Goal: Check status: Check status

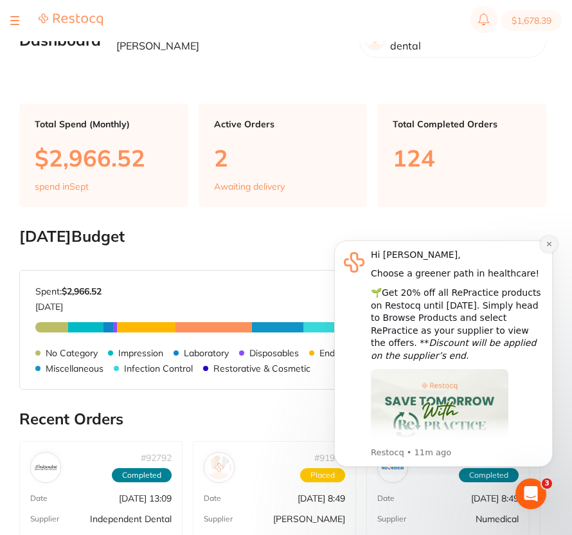
click at [426, 250] on button "Dismiss notification" at bounding box center [549, 244] width 17 height 17
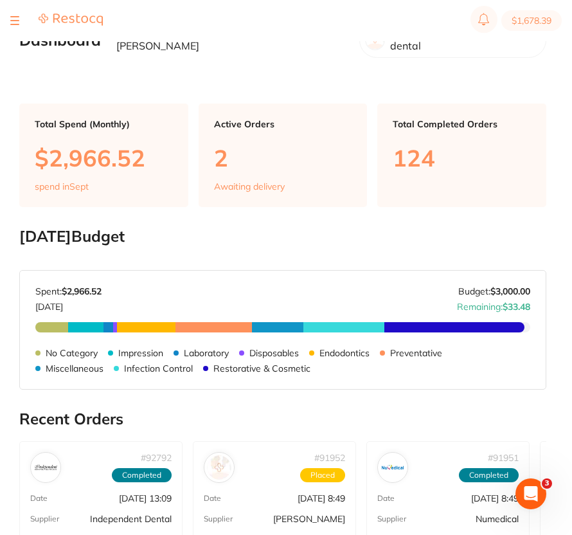
click at [12, 21] on div at bounding box center [14, 20] width 9 height 15
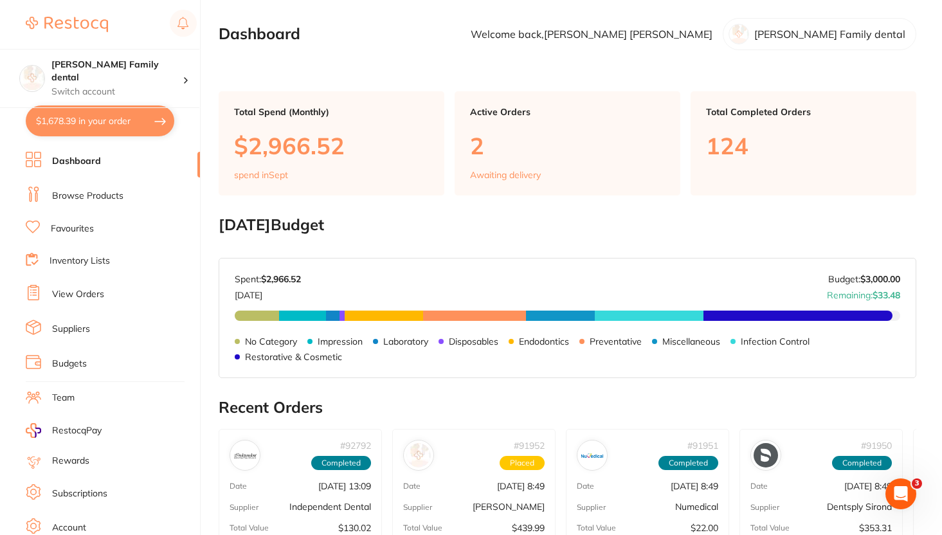
click at [98, 290] on link "View Orders" at bounding box center [78, 294] width 52 height 13
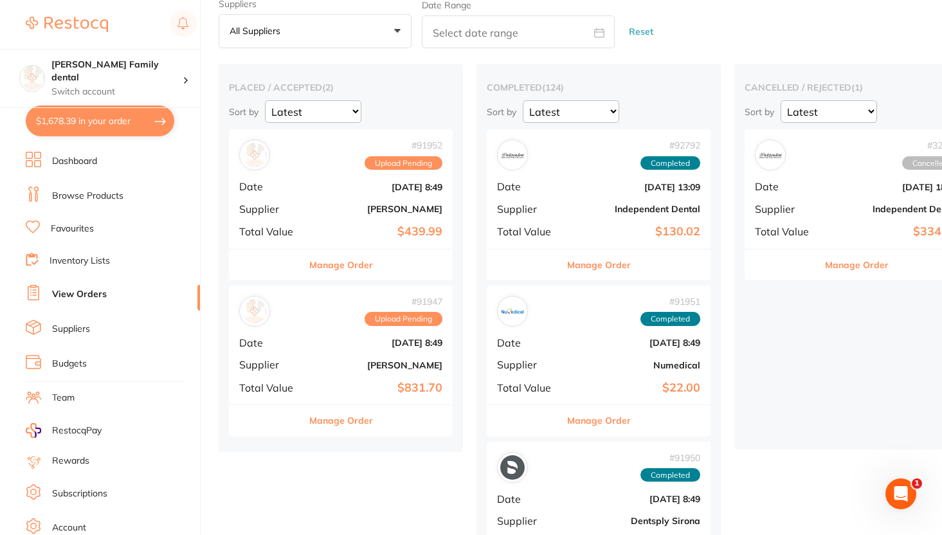
scroll to position [52, 0]
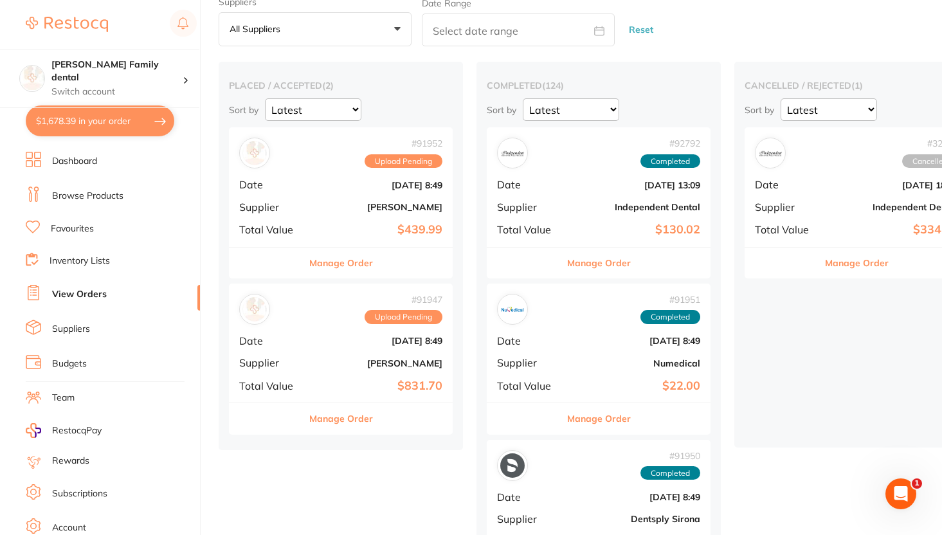
click at [325, 233] on b "$439.99" at bounding box center [378, 230] width 129 height 14
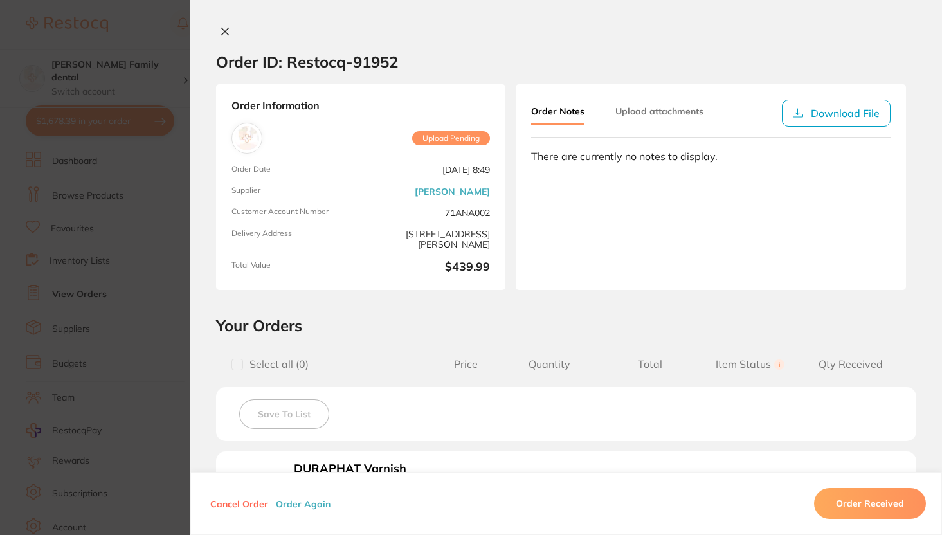
click at [223, 33] on icon at bounding box center [225, 31] width 10 height 10
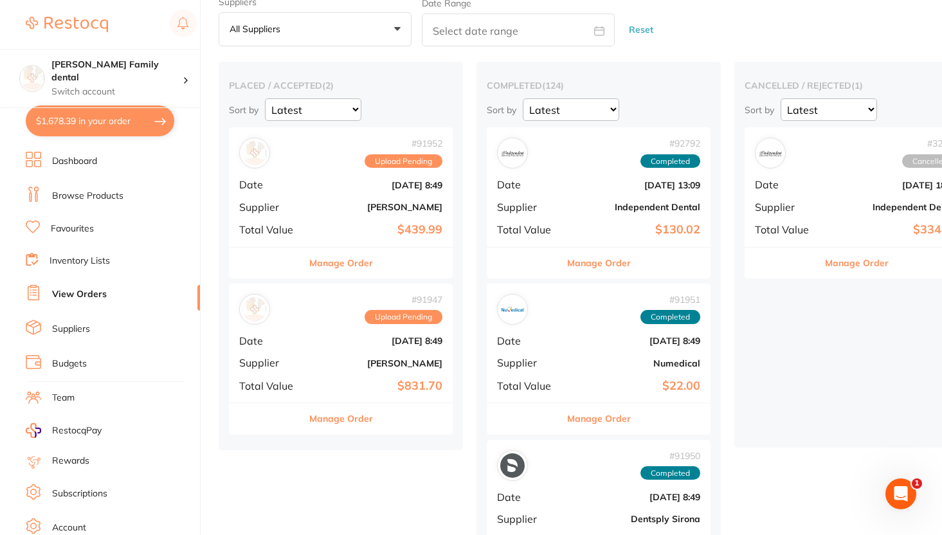
click at [426, 21] on div "Suppliers All suppliers +0 All suppliers AB Orthodontics [PERSON_NAME] AHP Dent…" at bounding box center [580, 22] width 723 height 50
click at [308, 226] on div "# 91952 Upload Pending Date [DATE] 8:49 Supplier [PERSON_NAME] Total Value $439…" at bounding box center [341, 186] width 224 height 119
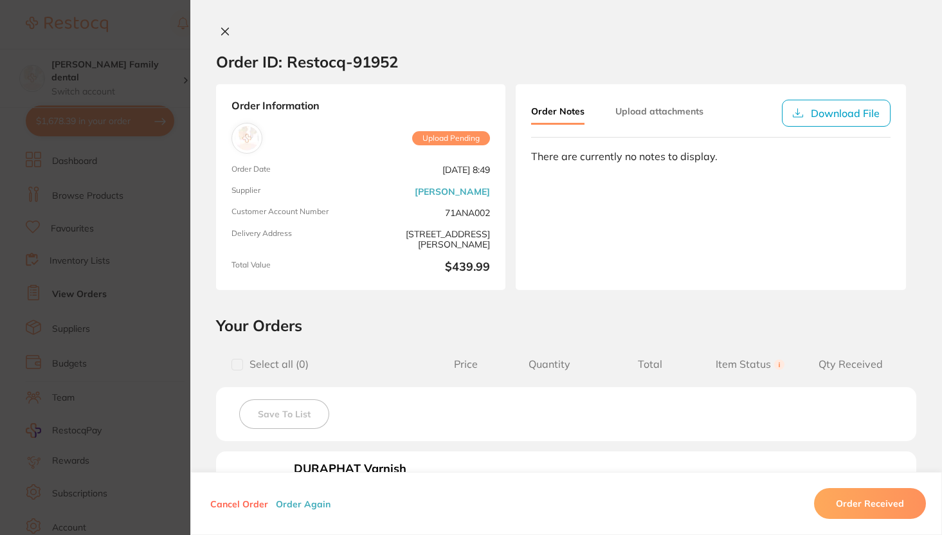
click at [223, 25] on div "Order ID: Restocq- 91952 Order Information Upload Pending Order Date [DATE] 8:4…" at bounding box center [566, 267] width 752 height 535
click at [222, 27] on icon at bounding box center [225, 31] width 10 height 10
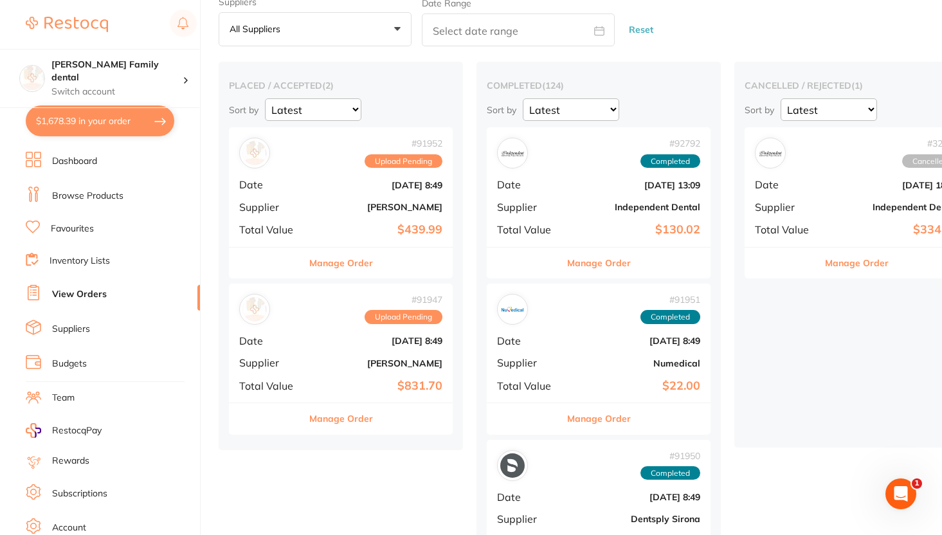
click at [138, 18] on div at bounding box center [111, 25] width 171 height 30
click at [426, 40] on div "Suppliers All suppliers +0 All suppliers AB Orthodontics [PERSON_NAME] AHP Dent…" at bounding box center [580, 22] width 723 height 50
click at [311, 187] on div "# 91952 Upload Pending Date [DATE] 8:49 Supplier [PERSON_NAME] Total Value $439…" at bounding box center [341, 186] width 224 height 119
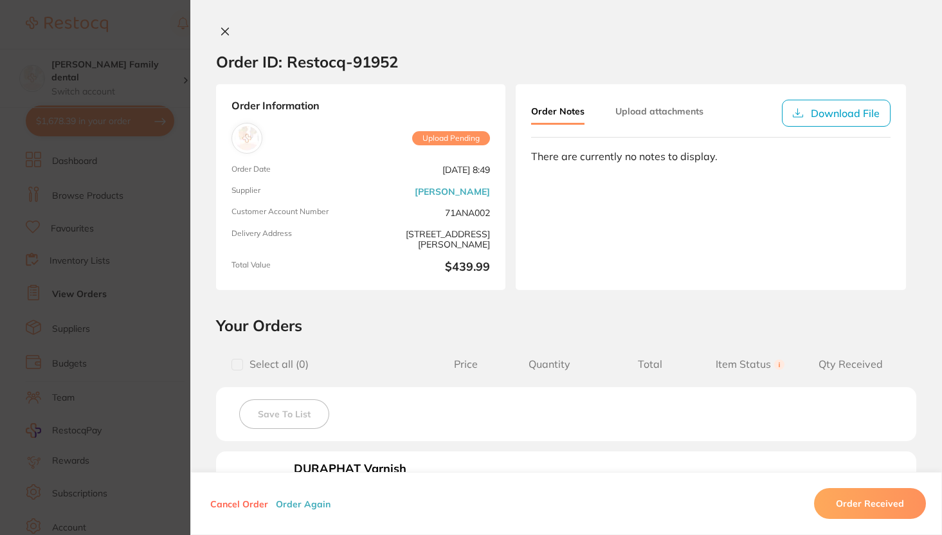
click at [222, 26] on button at bounding box center [225, 33] width 18 height 14
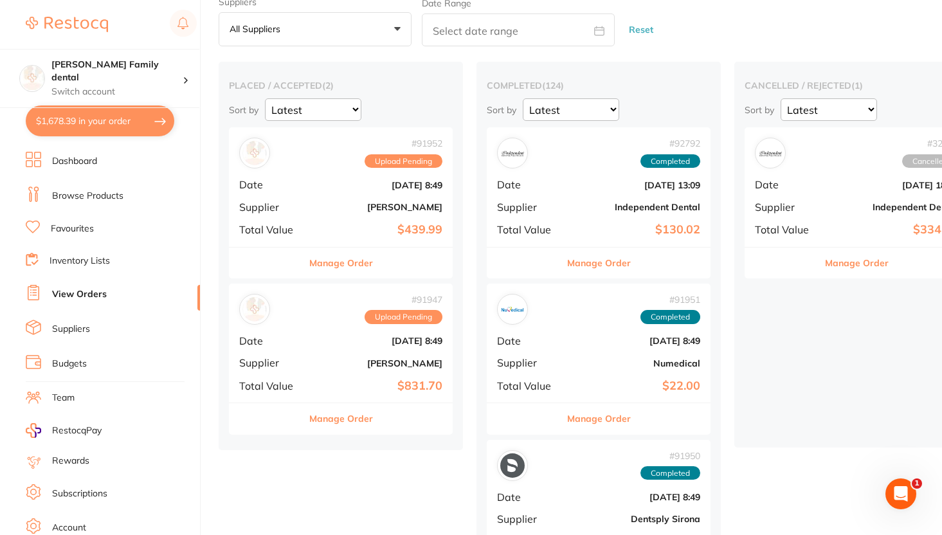
click at [286, 170] on div "# 91952 Upload Pending Date [DATE] 8:49 Supplier [PERSON_NAME] Total Value $439…" at bounding box center [341, 186] width 224 height 119
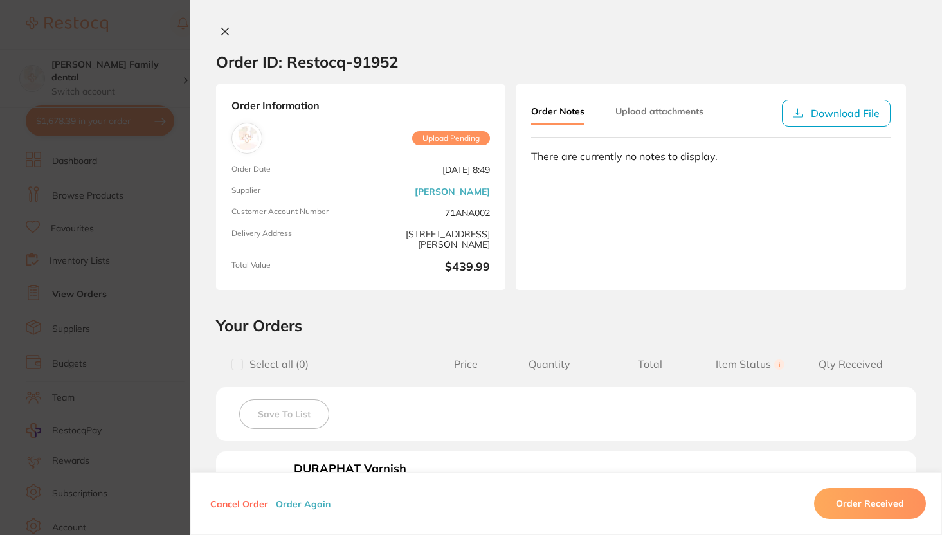
click at [223, 32] on icon at bounding box center [225, 31] width 10 height 10
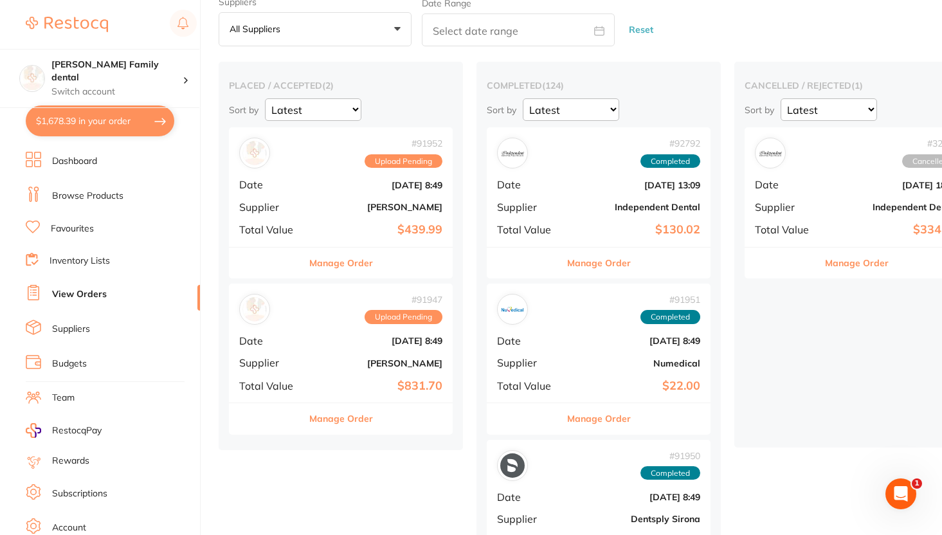
click at [343, 219] on div "# 91952 Upload Pending Date [DATE] 8:49 Supplier [PERSON_NAME] Total Value $439…" at bounding box center [341, 186] width 224 height 119
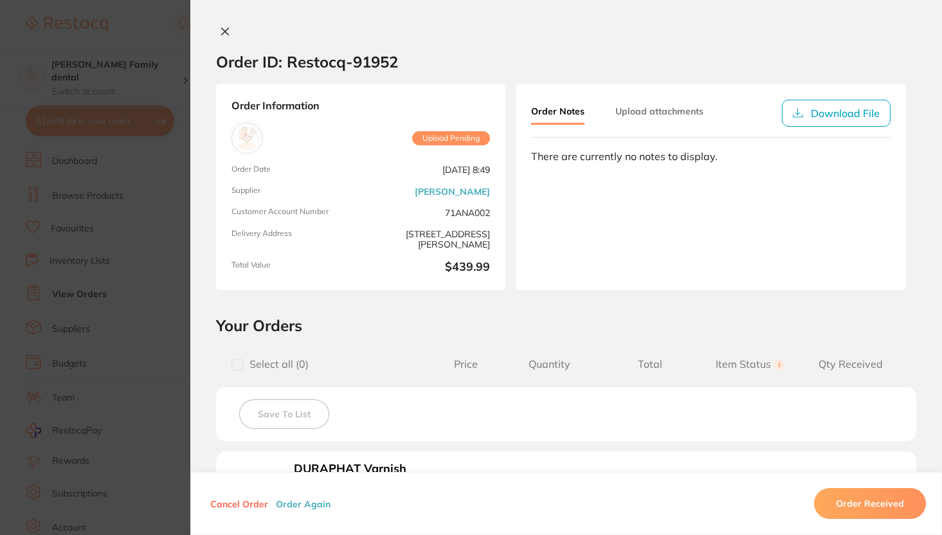
click at [224, 37] on button at bounding box center [225, 33] width 18 height 14
